Goal: Transaction & Acquisition: Purchase product/service

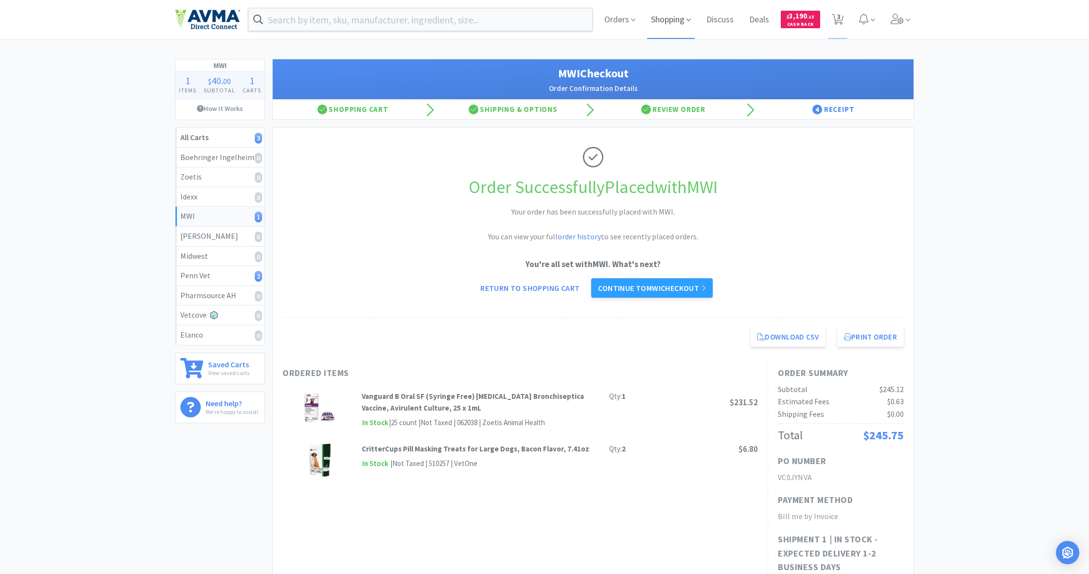
click at [671, 23] on span "Shopping" at bounding box center [671, 19] width 48 height 39
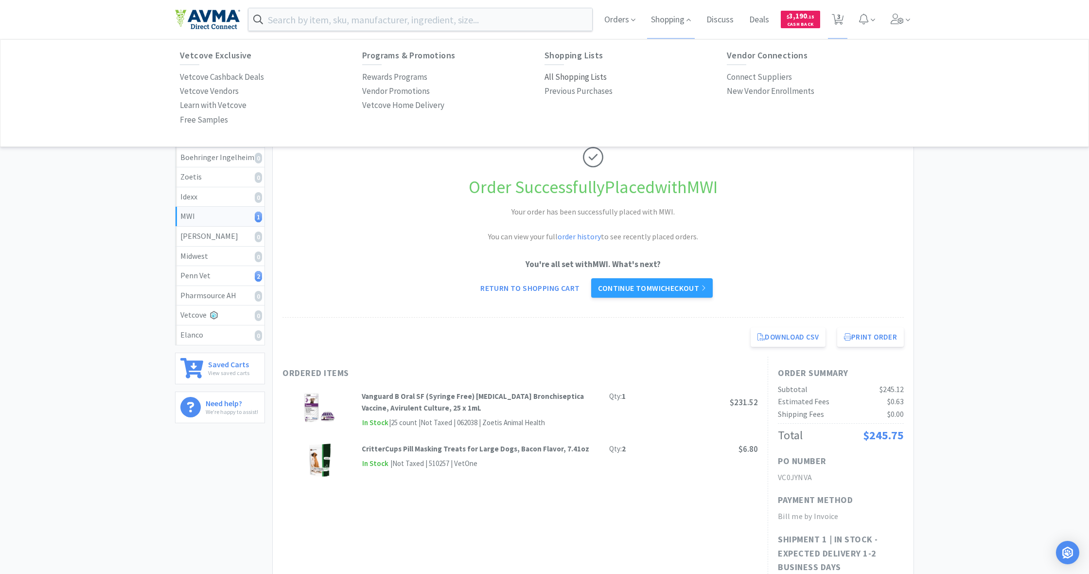
click at [573, 74] on p "All Shopping Lists" at bounding box center [576, 76] width 62 height 13
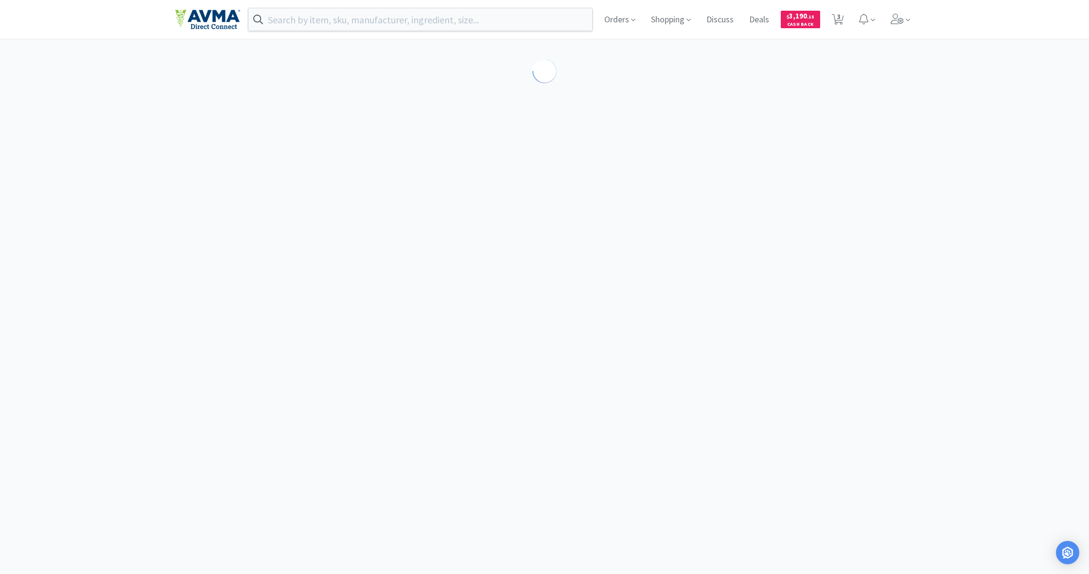
select select "4"
select select "1"
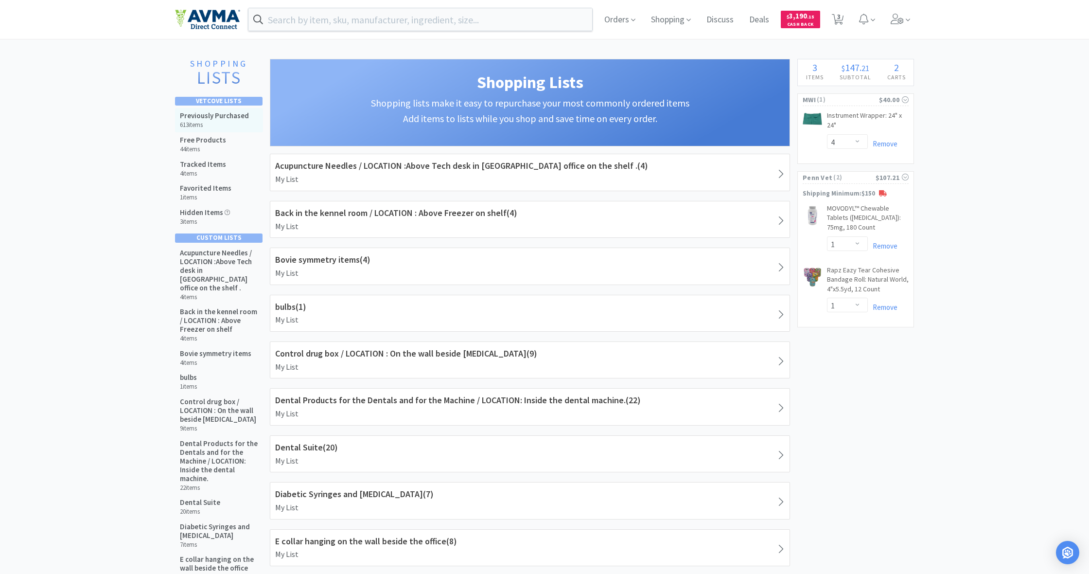
click at [217, 119] on h5 "Previously Purchased" at bounding box center [214, 115] width 69 height 9
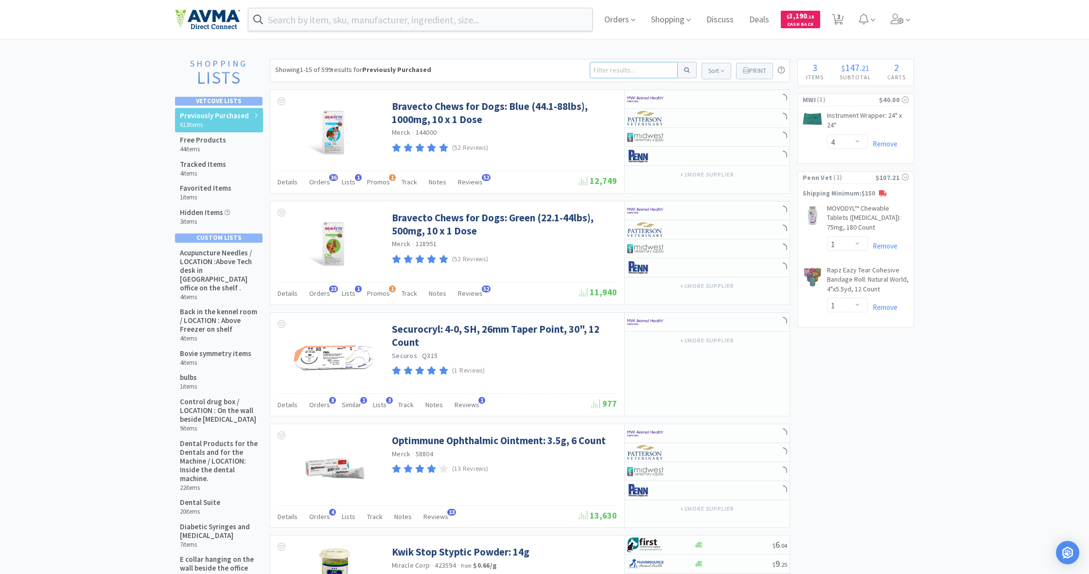
click at [604, 71] on input at bounding box center [634, 70] width 88 height 17
type input "dex"
click at [686, 70] on button at bounding box center [687, 70] width 19 height 17
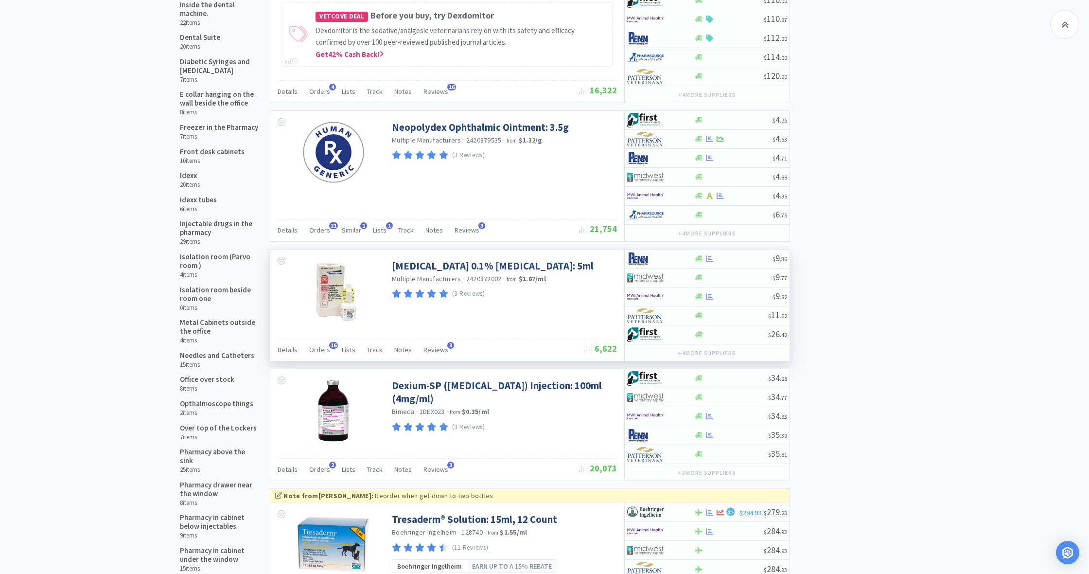
scroll to position [464, 0]
click at [322, 350] on span "Orders" at bounding box center [319, 350] width 21 height 9
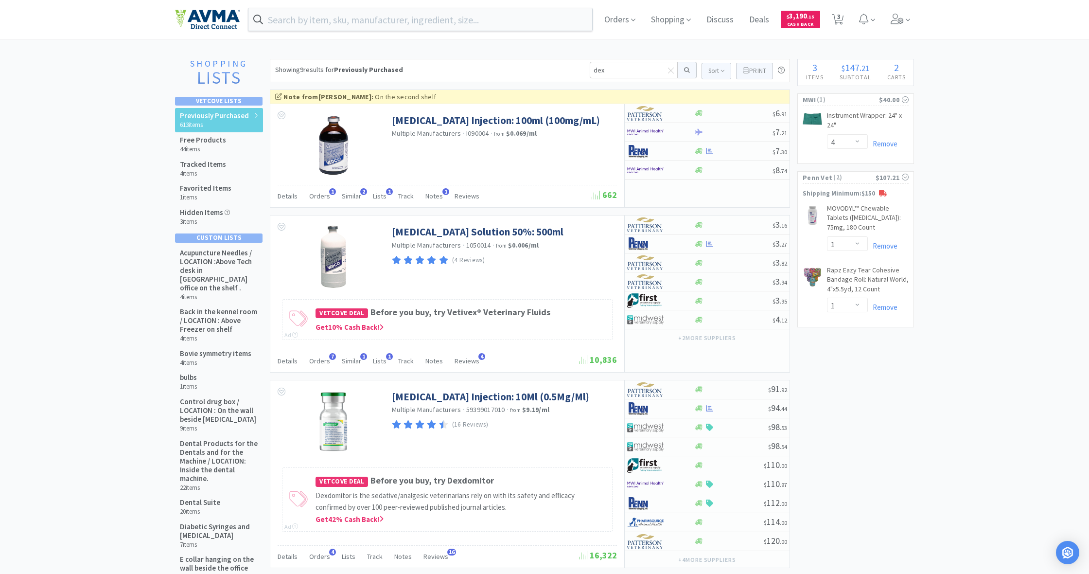
scroll to position [0, 0]
click at [602, 70] on input "dex" at bounding box center [634, 70] width 88 height 17
type input "dexameth"
click at [686, 70] on button at bounding box center [687, 70] width 19 height 17
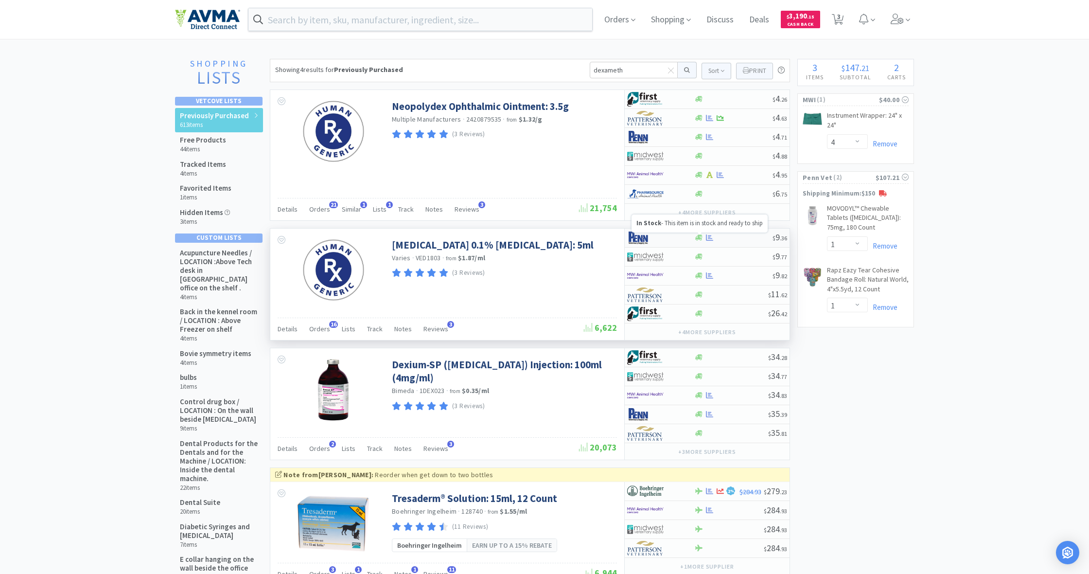
click at [699, 238] on icon at bounding box center [698, 238] width 7 height 6
select select "1"
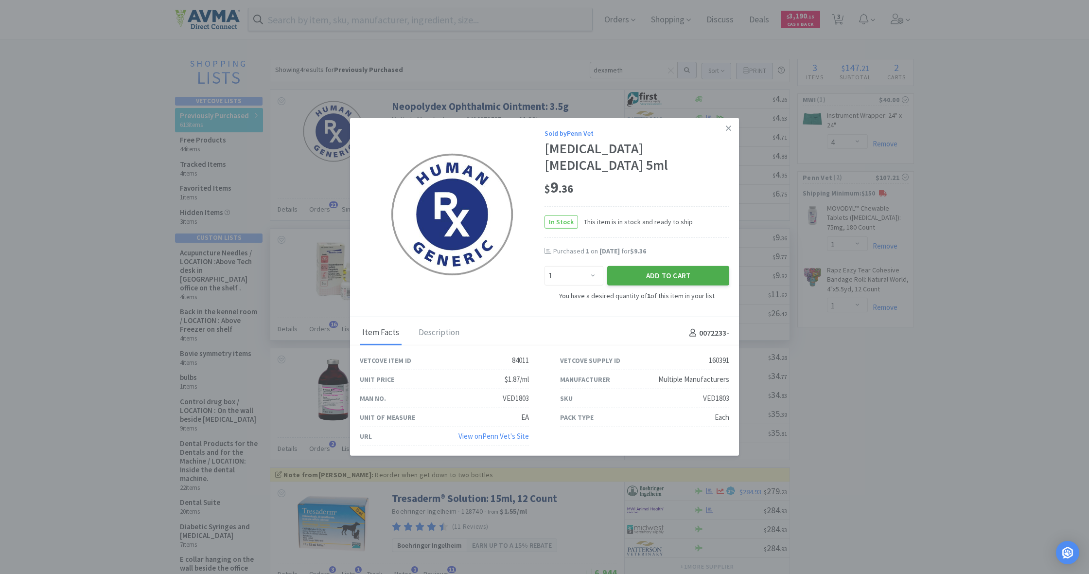
click at [669, 285] on button "Add to Cart" at bounding box center [668, 275] width 122 height 19
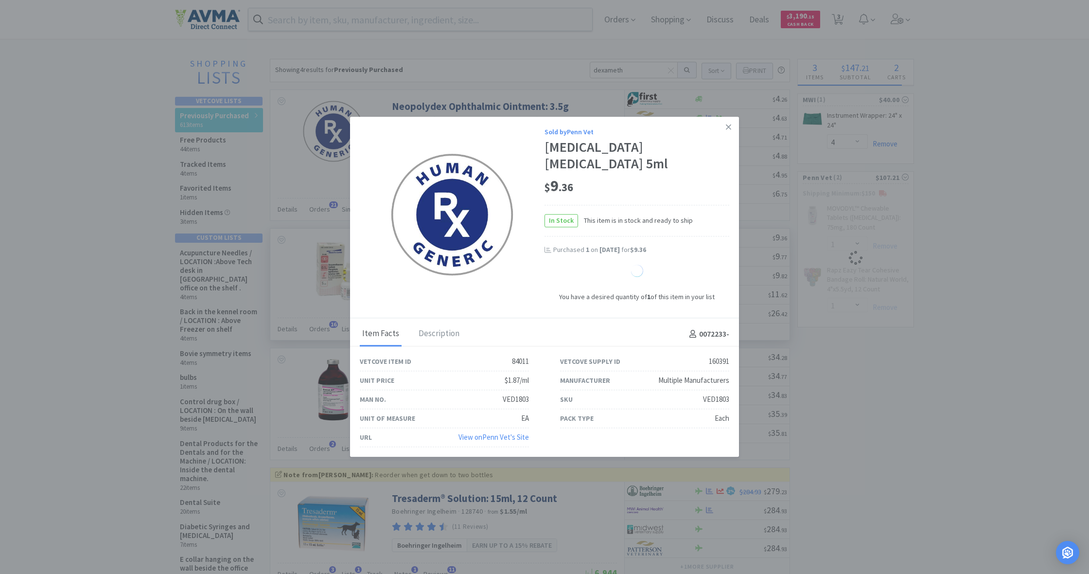
select select "1"
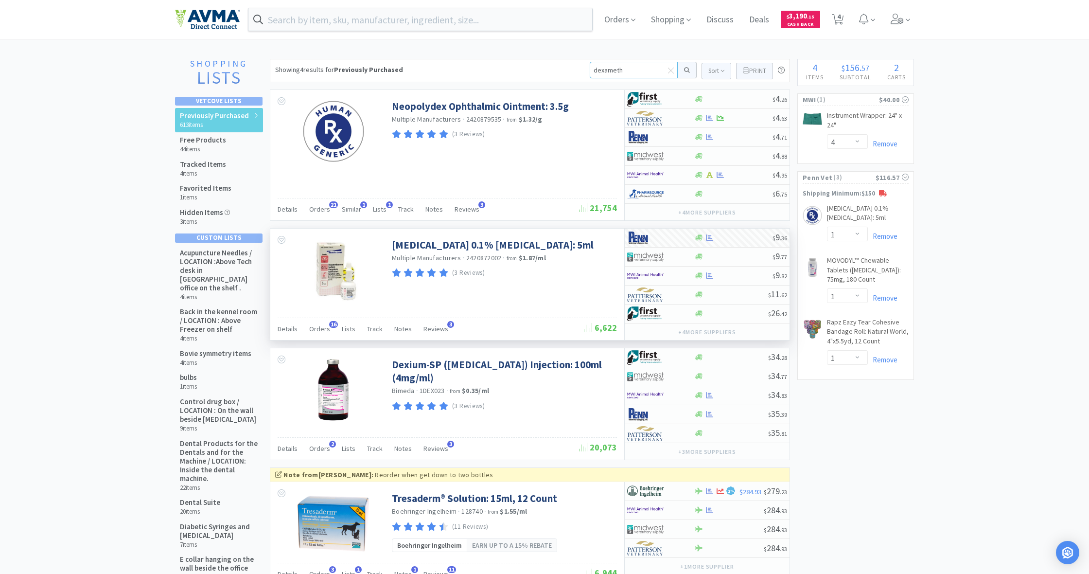
drag, startPoint x: 598, startPoint y: 69, endPoint x: 682, endPoint y: 82, distance: 84.7
click at [682, 82] on div "Showing 4 results for Previously Purchased dexameth Sort Print Previously Purch…" at bounding box center [530, 70] width 520 height 23
type input "movoflex"
click at [686, 70] on button at bounding box center [687, 70] width 19 height 17
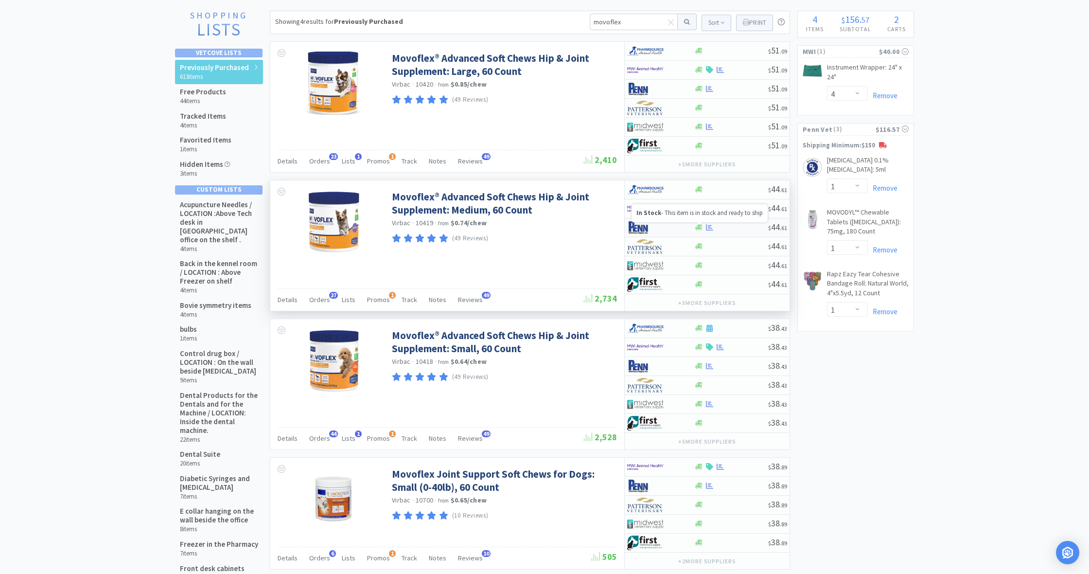
scroll to position [45, 0]
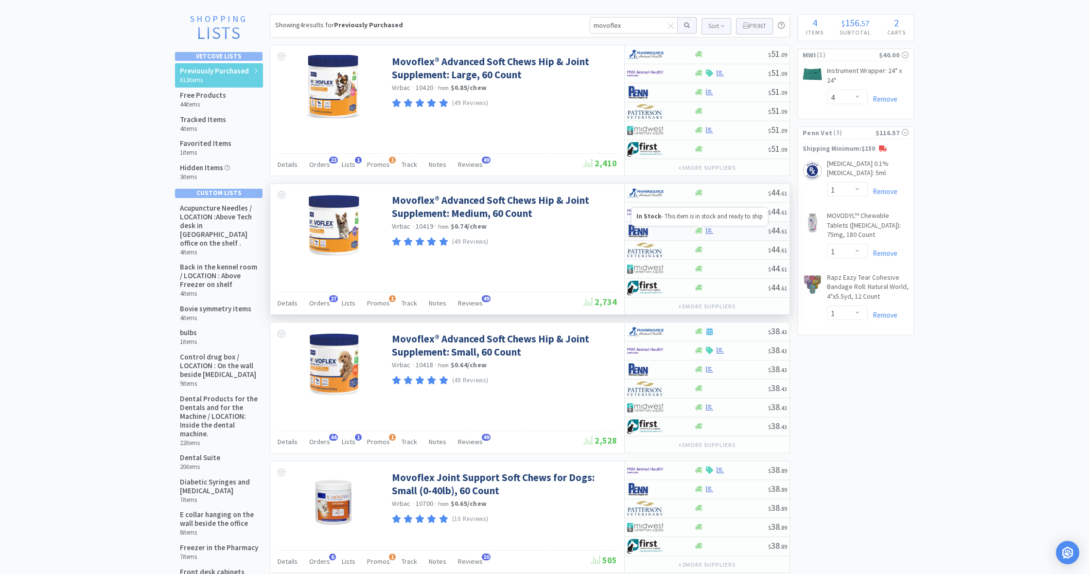
click at [699, 229] on icon at bounding box center [698, 231] width 7 height 6
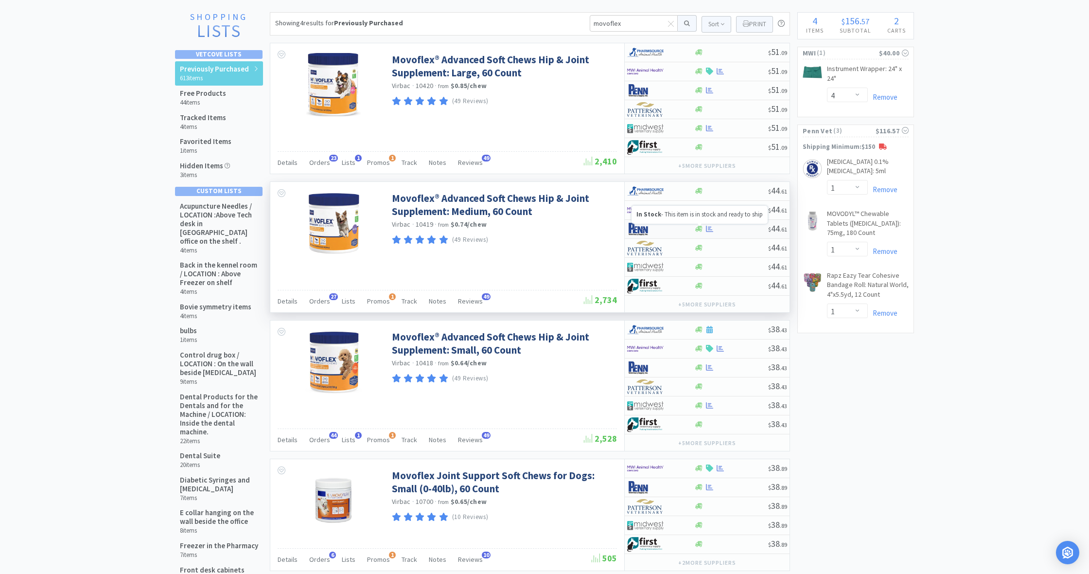
select select "1"
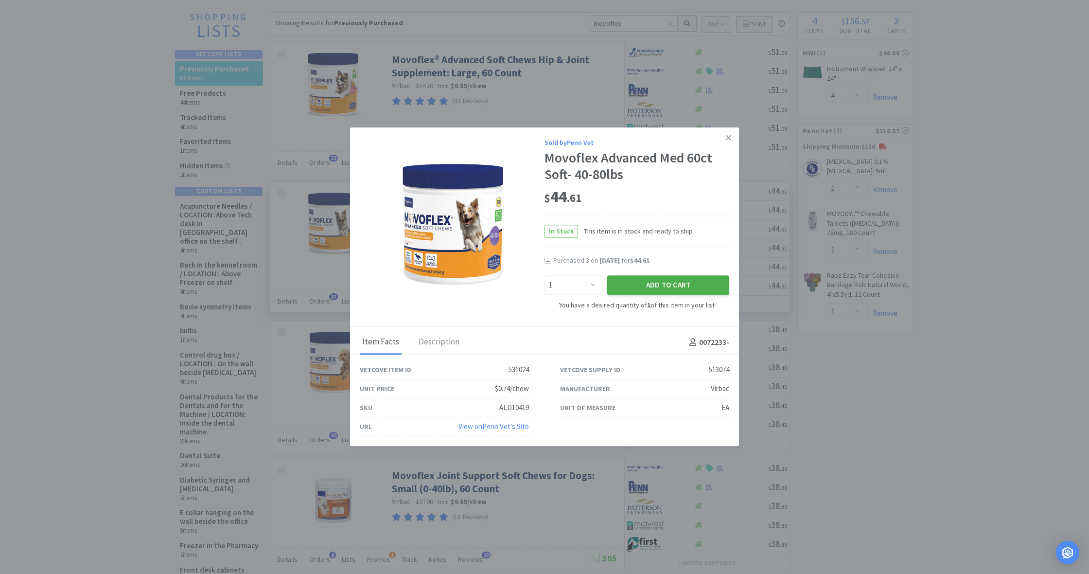
click at [673, 281] on button "Add to Cart" at bounding box center [668, 284] width 122 height 19
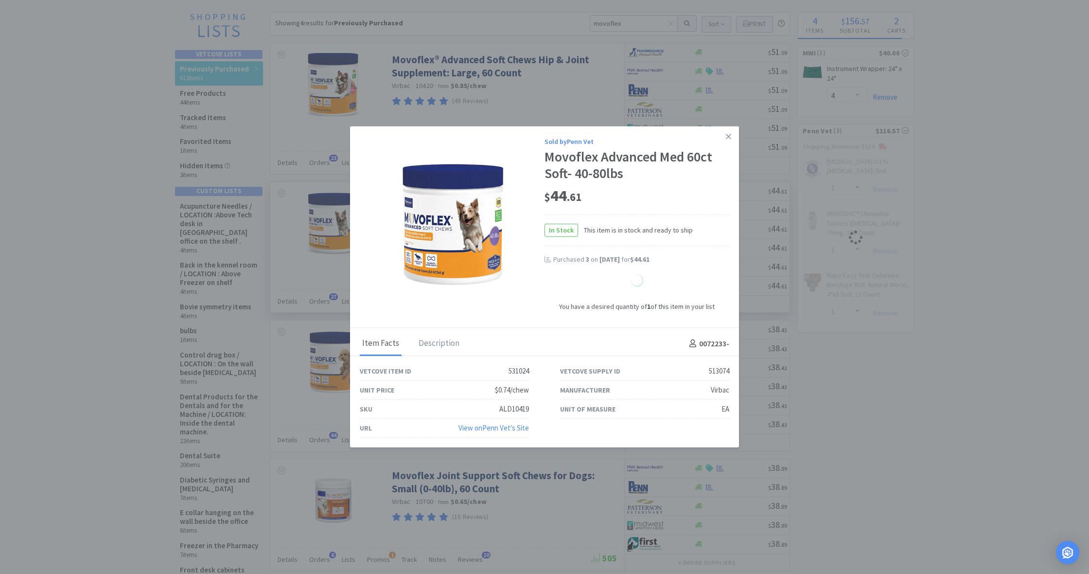
select select "1"
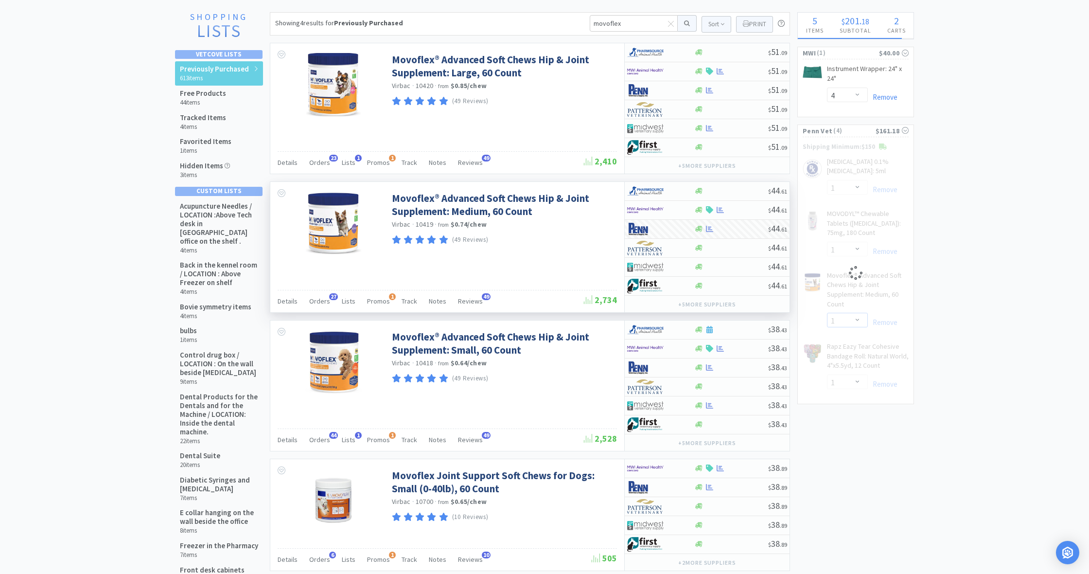
select select "2"
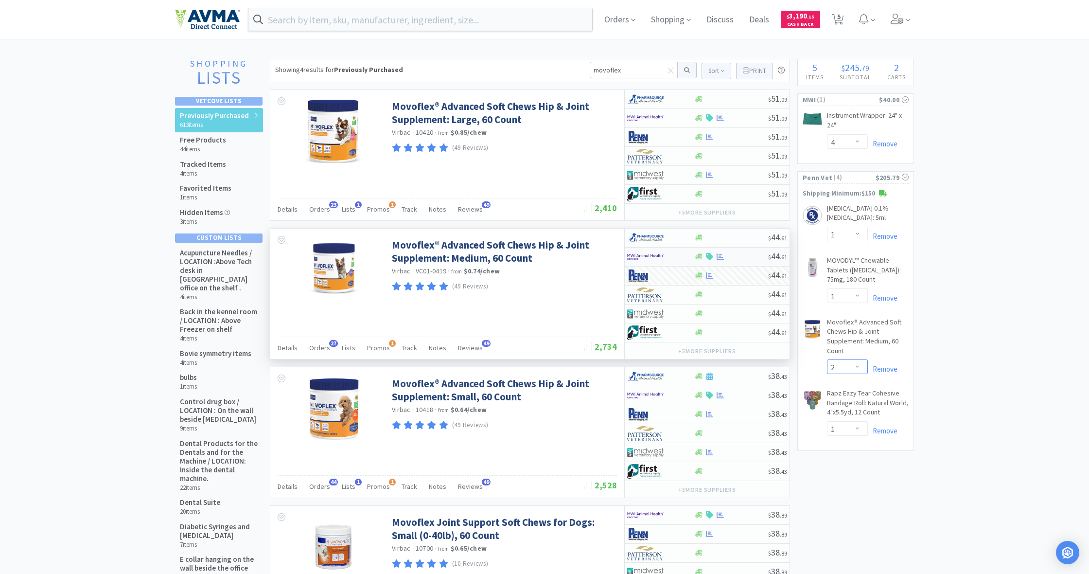
scroll to position [0, 0]
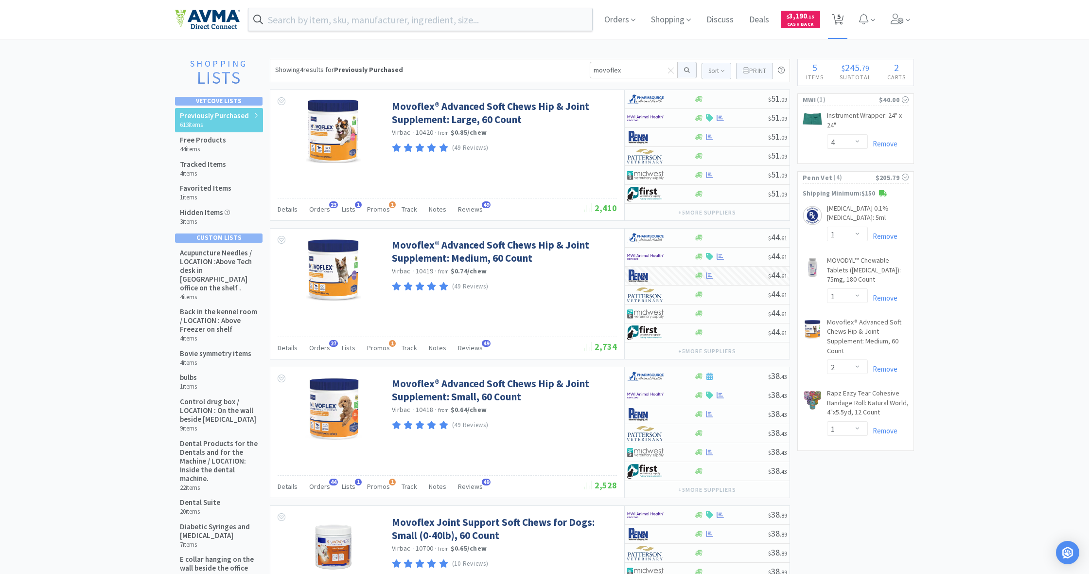
click at [838, 18] on span "5" at bounding box center [838, 16] width 3 height 39
select select "4"
select select "1"
select select "2"
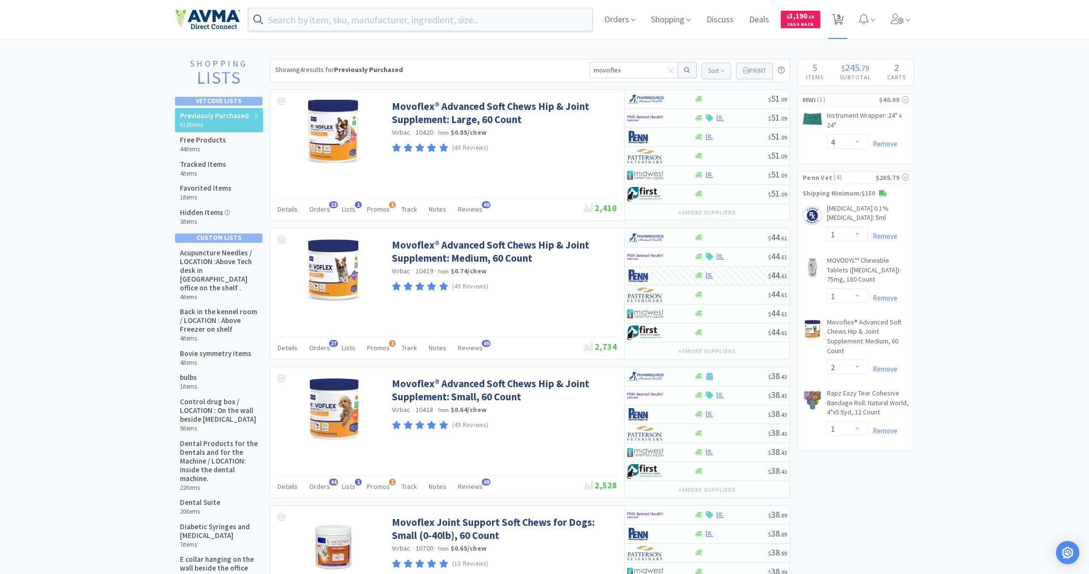
select select "1"
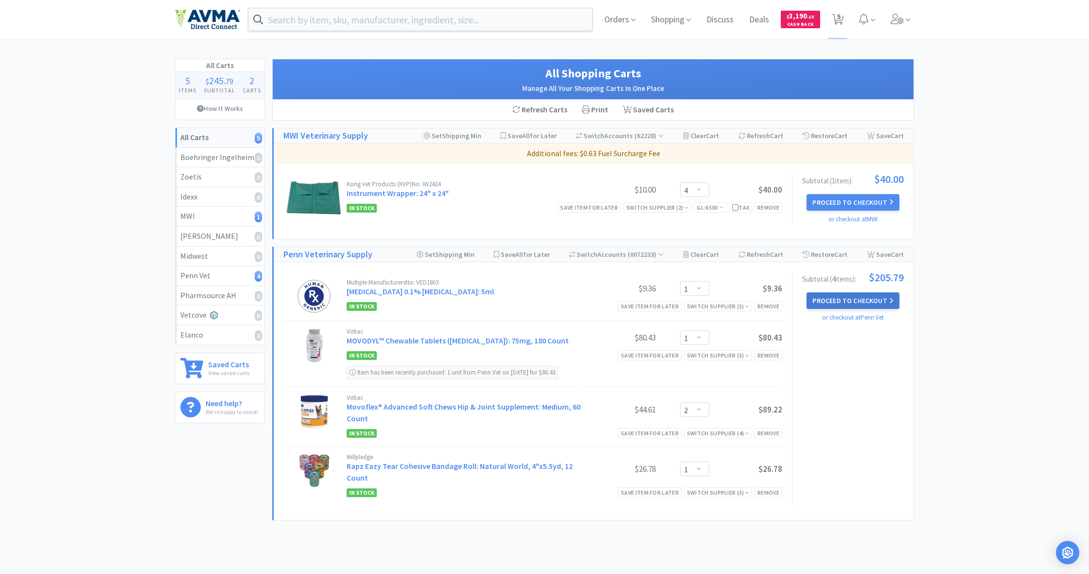
click at [851, 301] on button "Proceed to Checkout" at bounding box center [853, 300] width 92 height 17
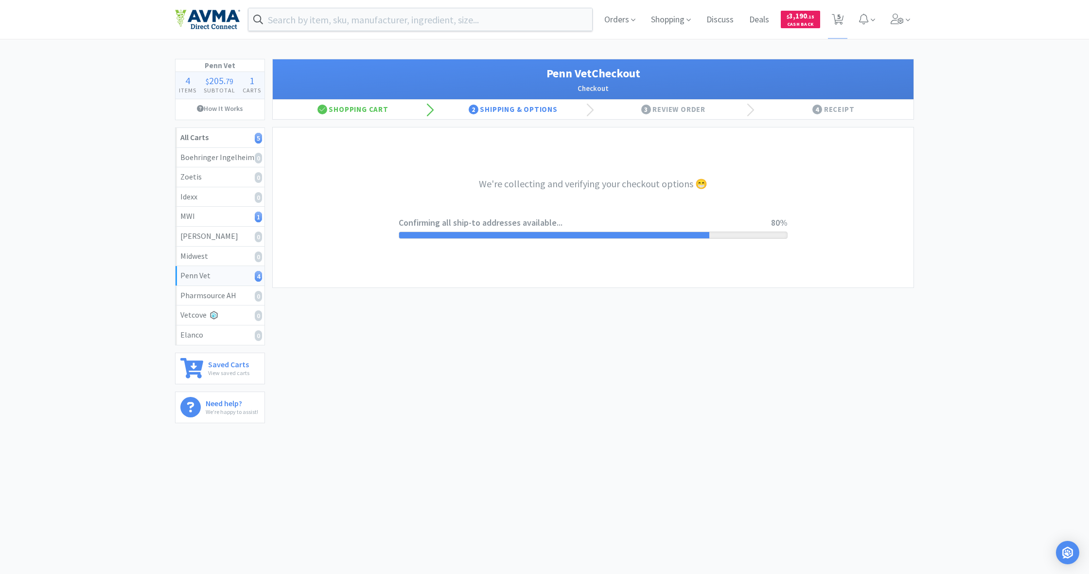
select select "terms"
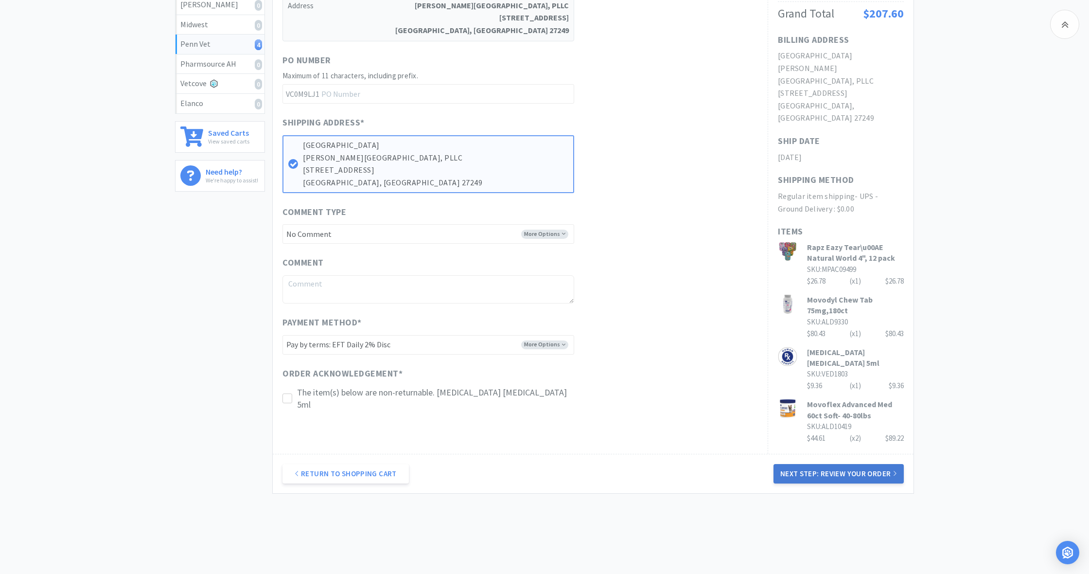
scroll to position [231, 0]
click at [866, 464] on button "Next Step: Review Your Order" at bounding box center [839, 473] width 130 height 19
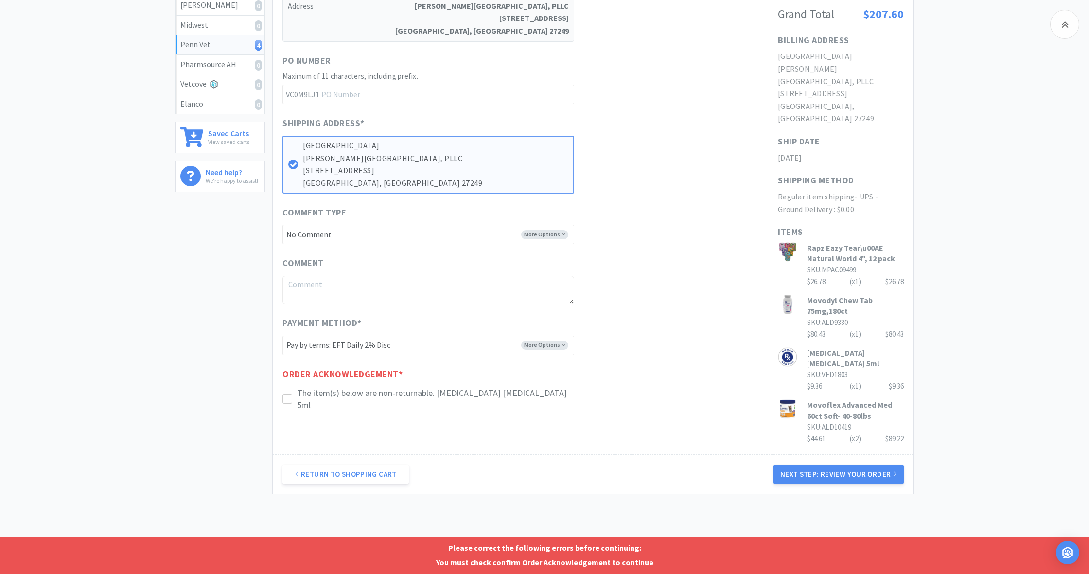
drag, startPoint x: 286, startPoint y: 395, endPoint x: 357, endPoint y: 422, distance: 75.4
click at [286, 395] on icon at bounding box center [286, 398] width 7 height 7
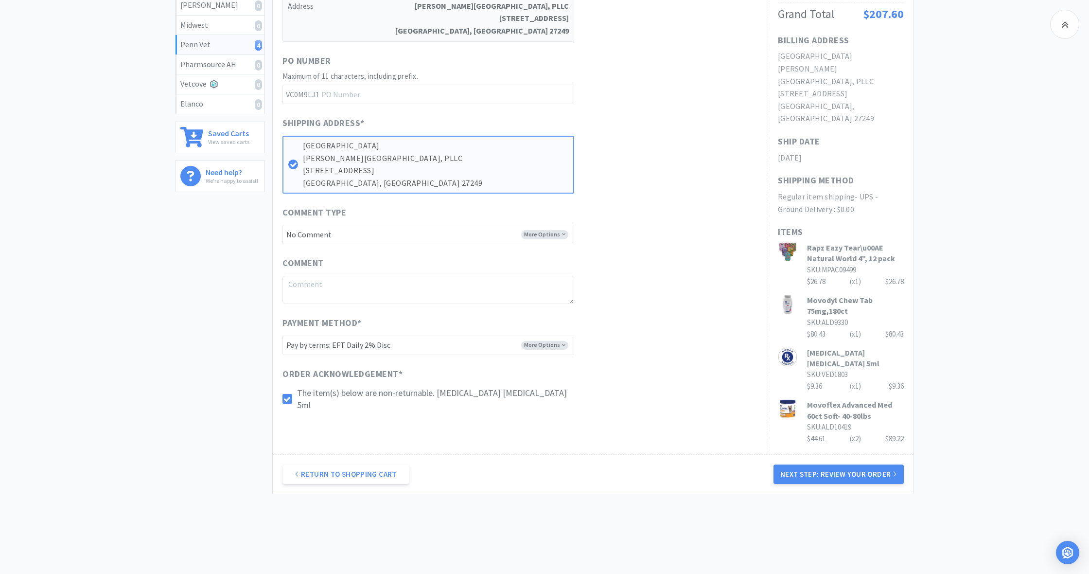
click at [854, 464] on button "Next Step: Review Your Order" at bounding box center [839, 473] width 130 height 19
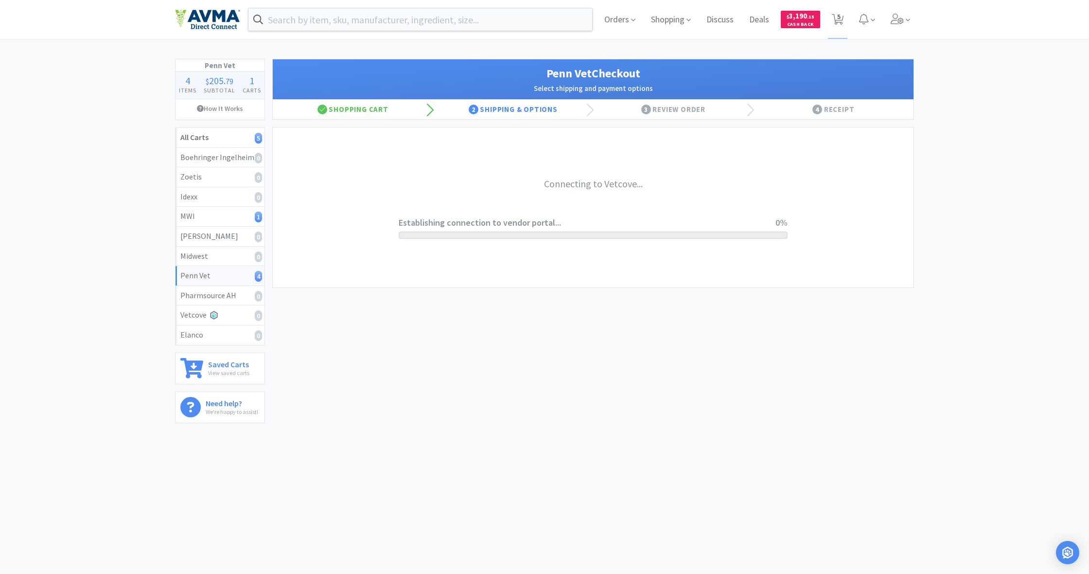
scroll to position [0, 0]
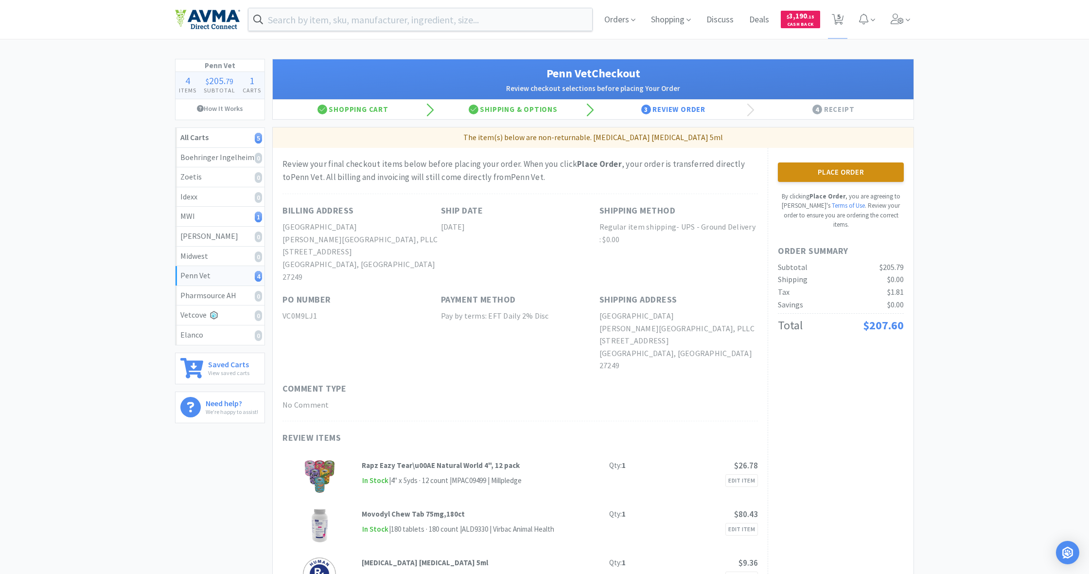
click at [839, 172] on button "Place Order" at bounding box center [841, 171] width 126 height 19
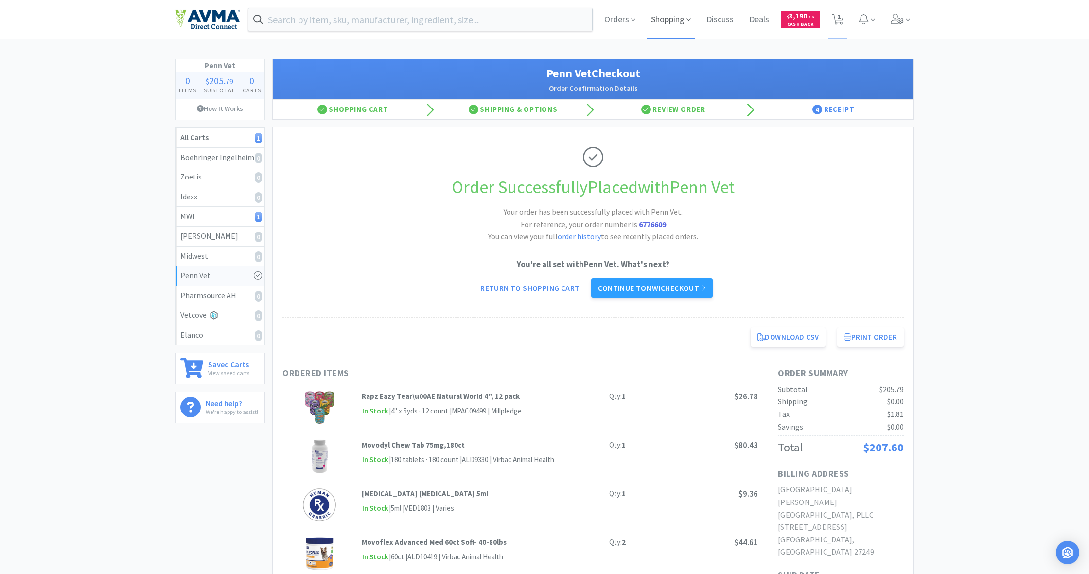
drag, startPoint x: 675, startPoint y: 22, endPoint x: 665, endPoint y: 23, distance: 10.3
click at [675, 23] on span "Shopping" at bounding box center [671, 19] width 48 height 39
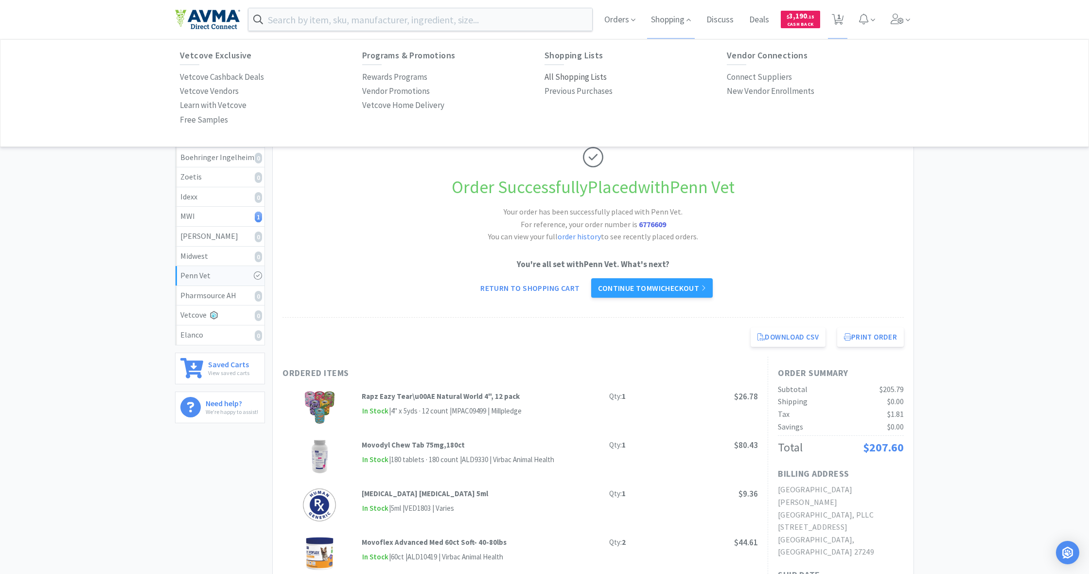
click at [563, 74] on p "All Shopping Lists" at bounding box center [576, 76] width 62 height 13
select select "4"
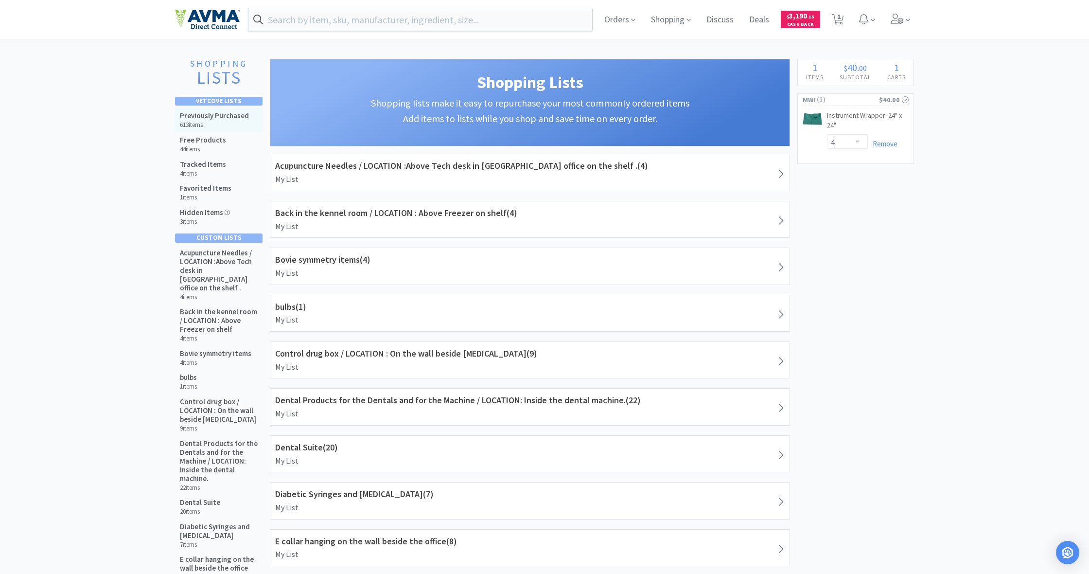
click at [208, 120] on div "Previously Purchased 613 items" at bounding box center [214, 120] width 69 height 18
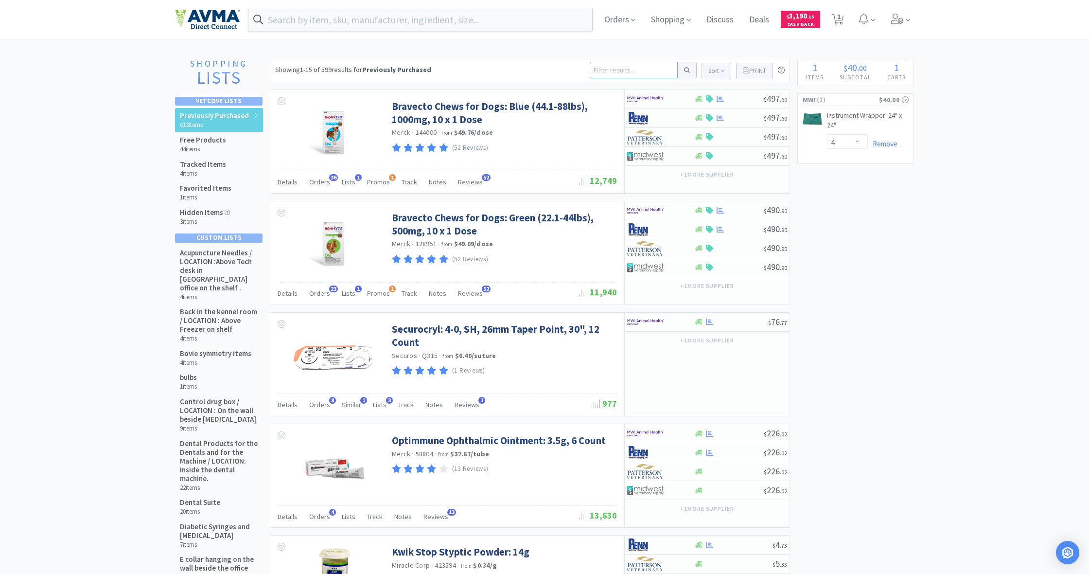
click at [620, 74] on input at bounding box center [634, 70] width 88 height 17
type input "cytopoint"
click at [686, 70] on button at bounding box center [687, 70] width 19 height 17
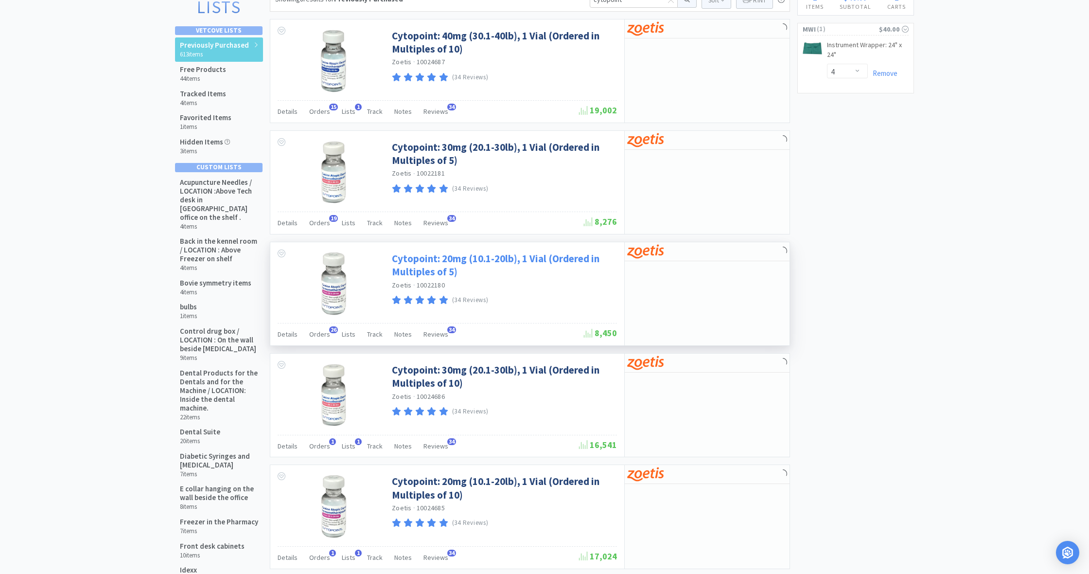
scroll to position [81, 0]
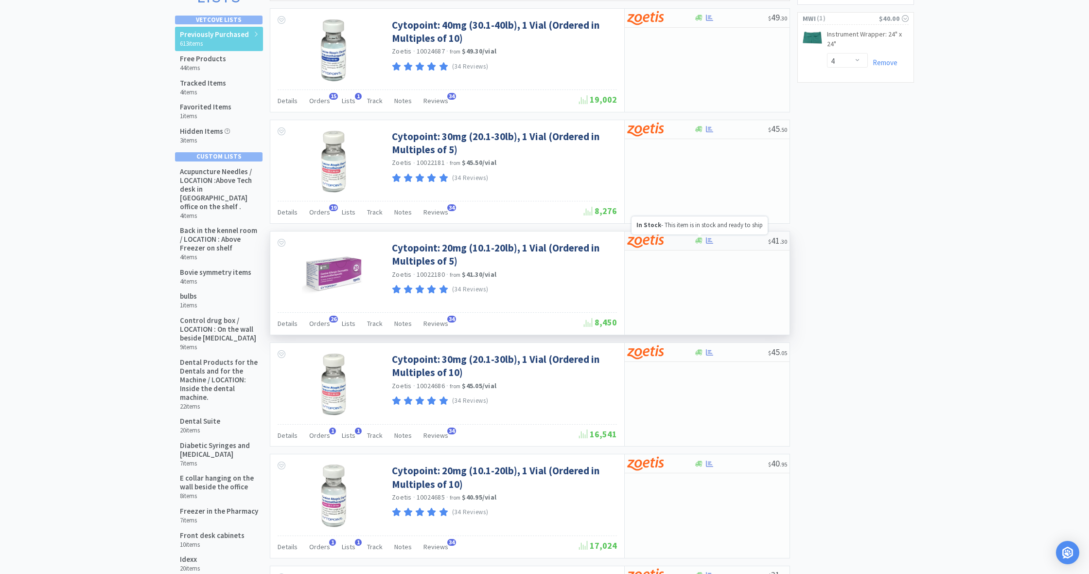
click at [700, 242] on icon at bounding box center [698, 241] width 7 height 6
select select "5"
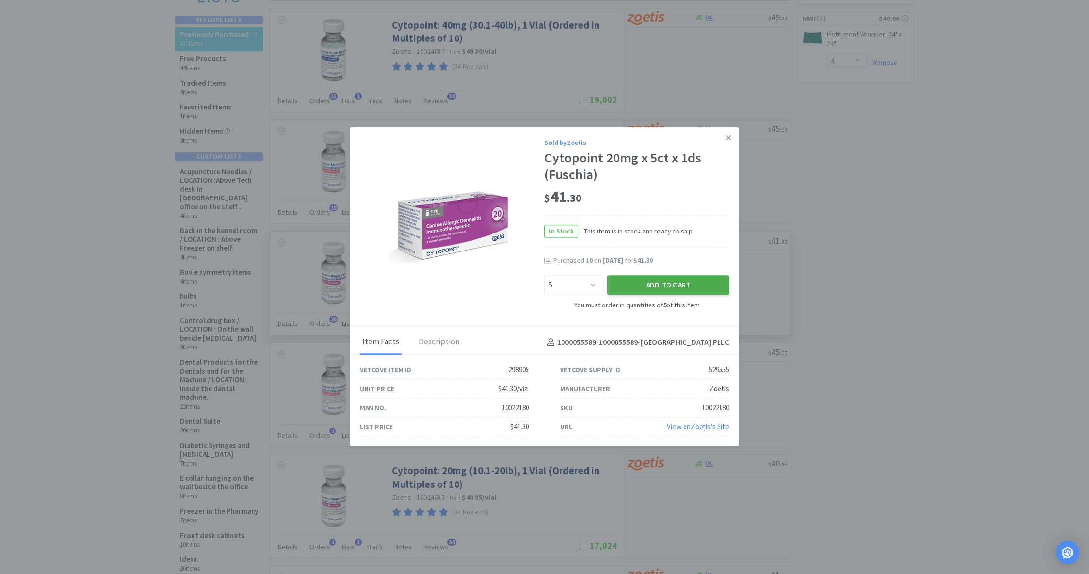
click at [680, 286] on button "Add to Cart" at bounding box center [668, 284] width 122 height 19
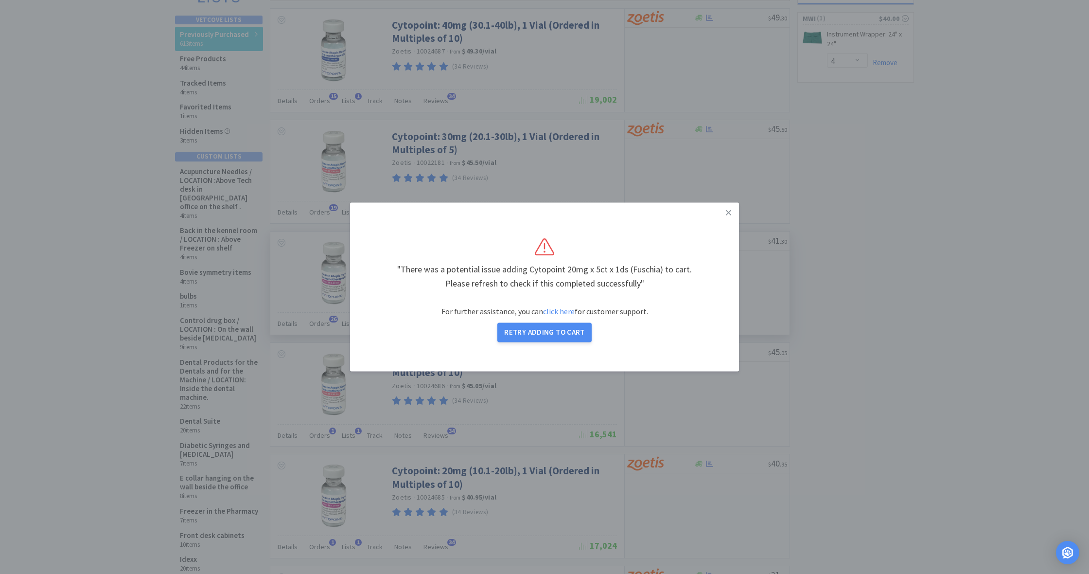
select select "5"
select select "1"
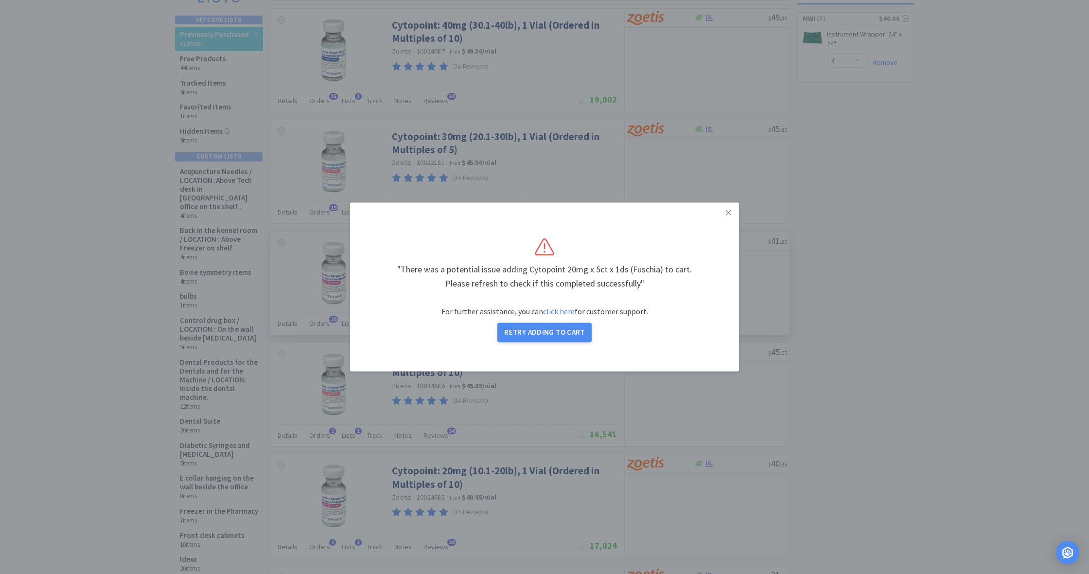
select select "1"
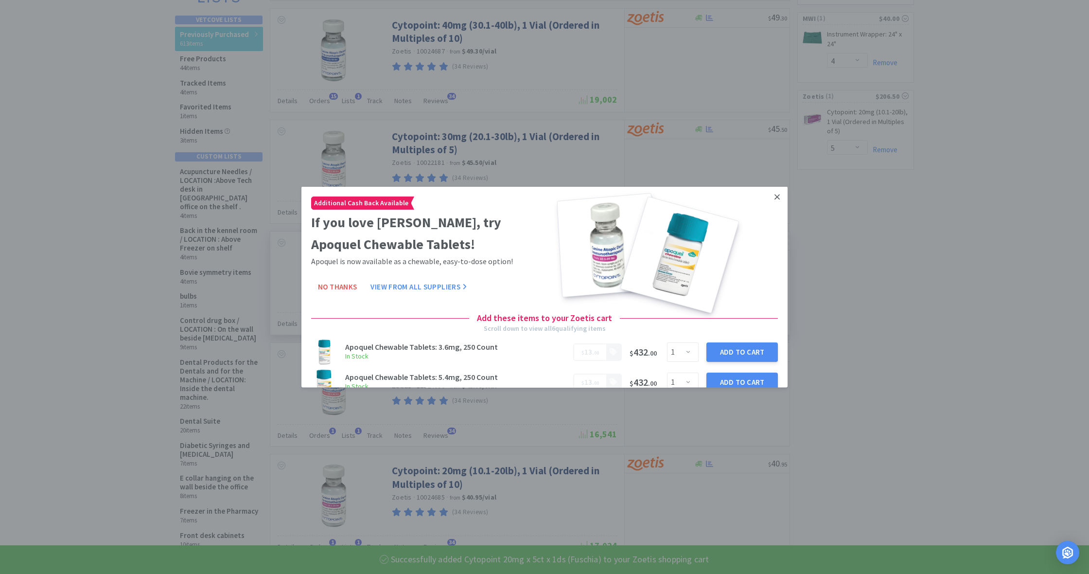
click at [777, 197] on icon at bounding box center [777, 196] width 5 height 5
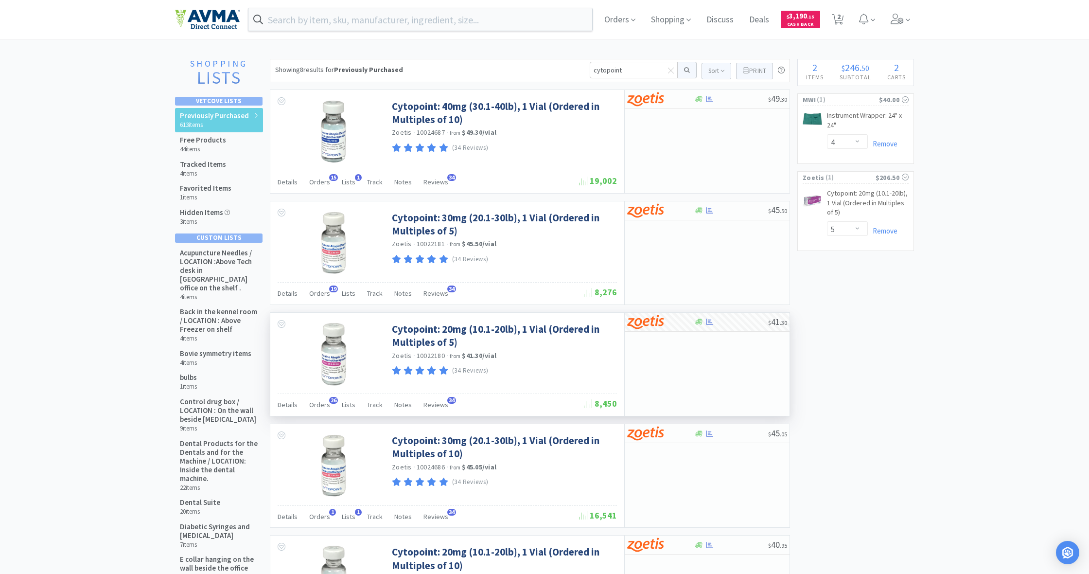
scroll to position [0, 0]
